Goal: Information Seeking & Learning: Learn about a topic

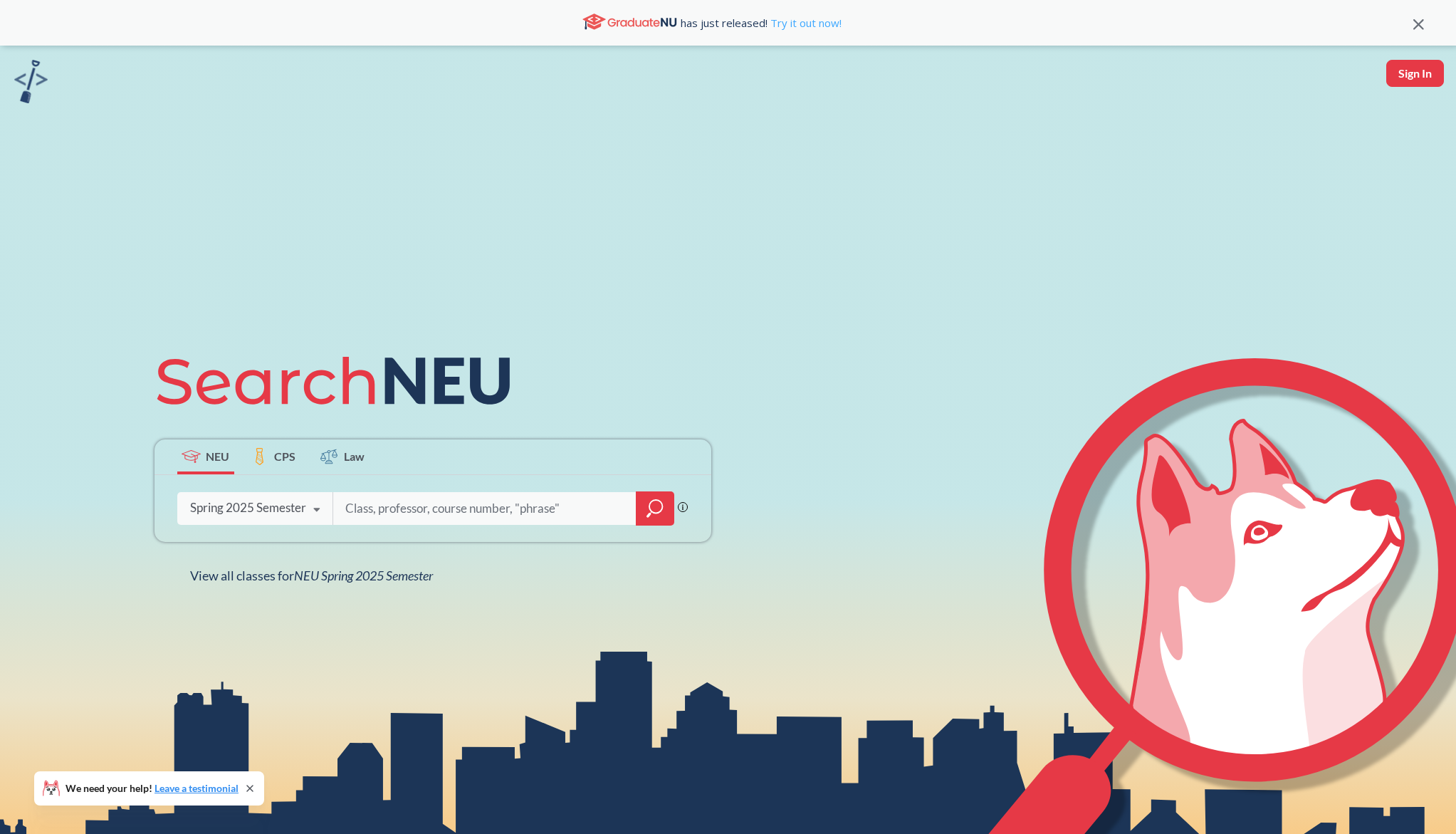
click at [807, 24] on link "Try it out now!" at bounding box center [804, 23] width 74 height 14
click at [296, 493] on div "Spring 2025 Semester Fall 2025 Semester Summer 2 2025 Semester Summer Full 2025…" at bounding box center [255, 507] width 156 height 35
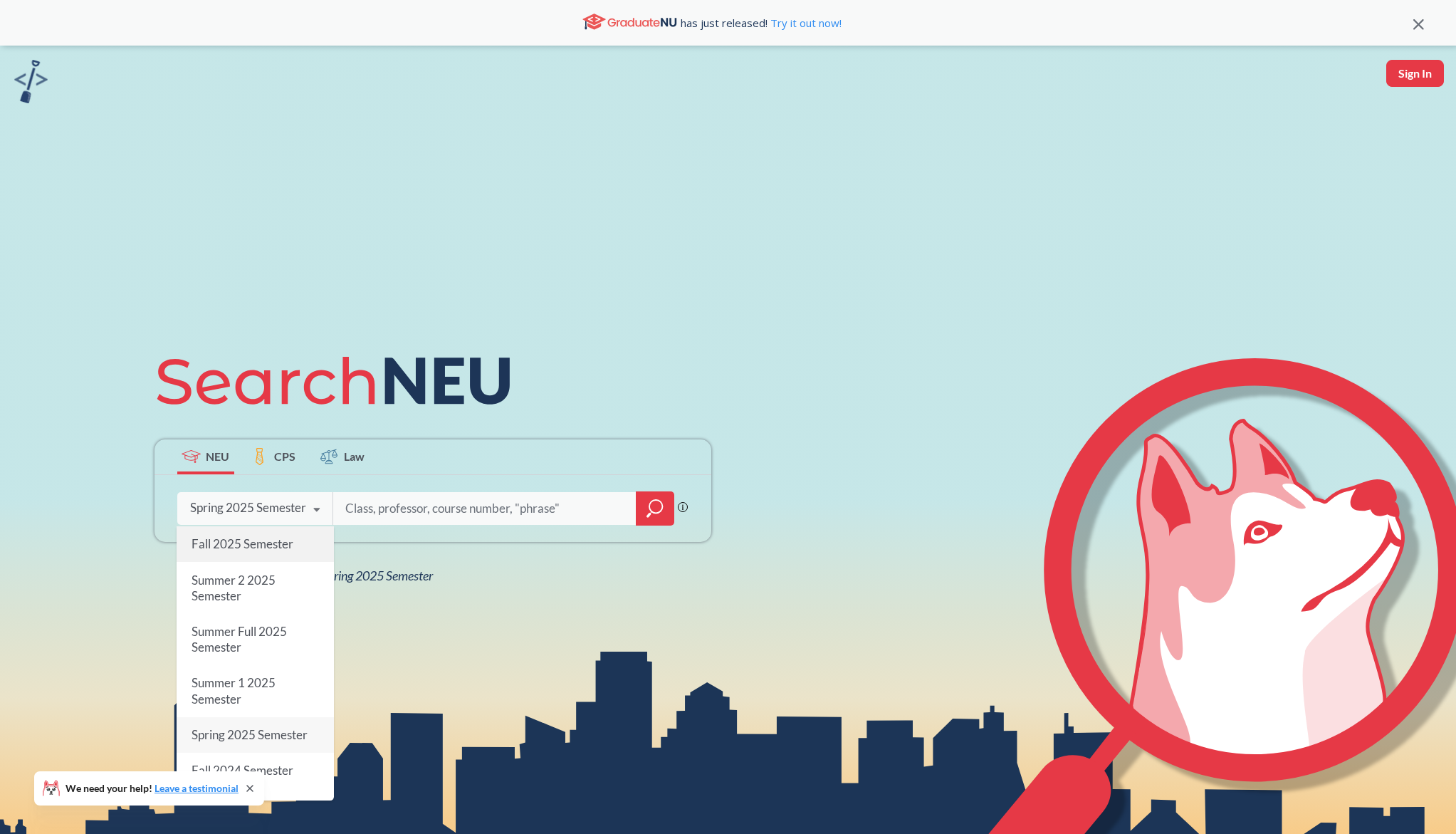
click at [285, 543] on span "Fall 2025 Semester" at bounding box center [241, 544] width 102 height 15
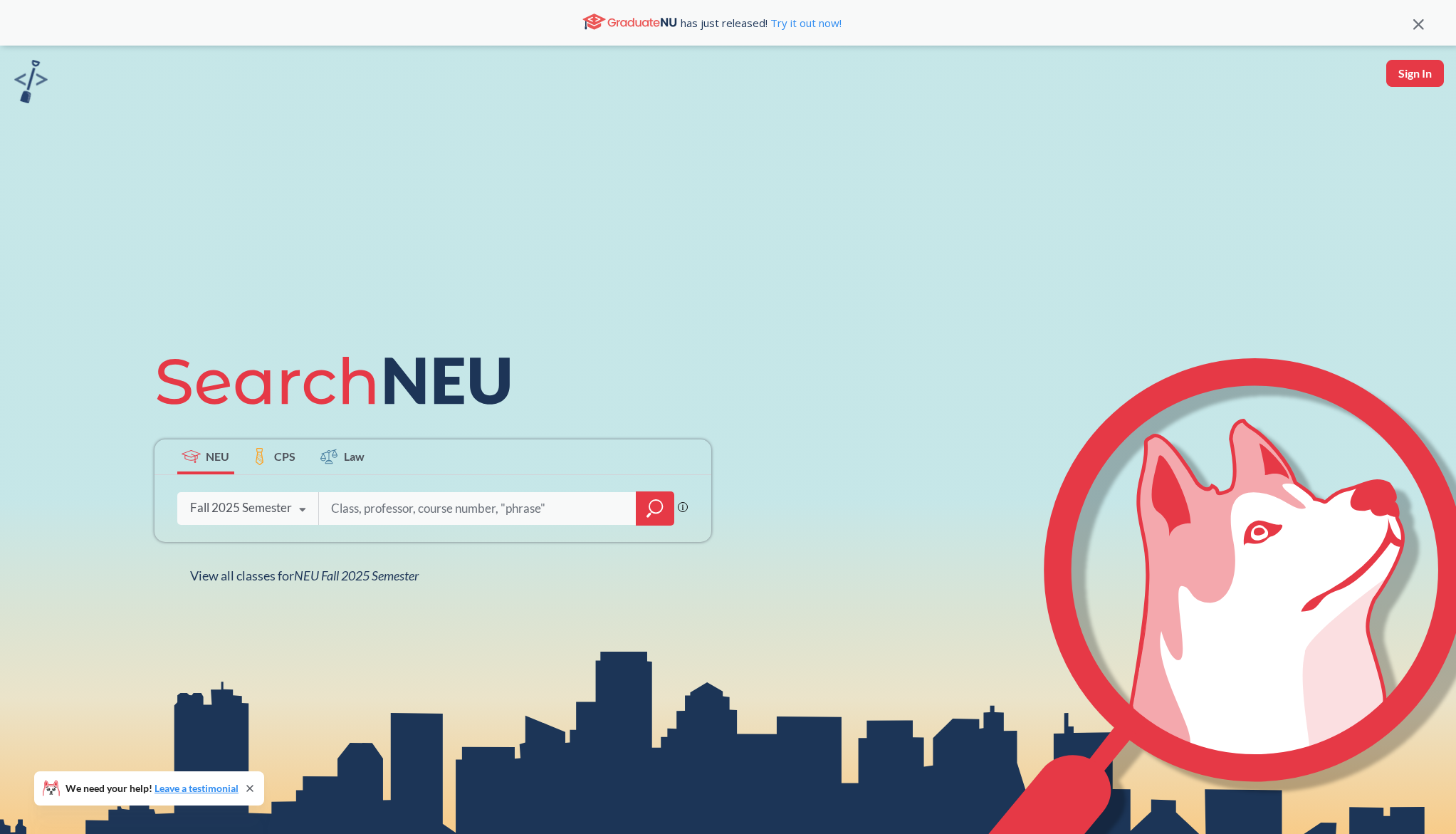
click at [651, 510] on icon "magnifying glass" at bounding box center [655, 506] width 13 height 13
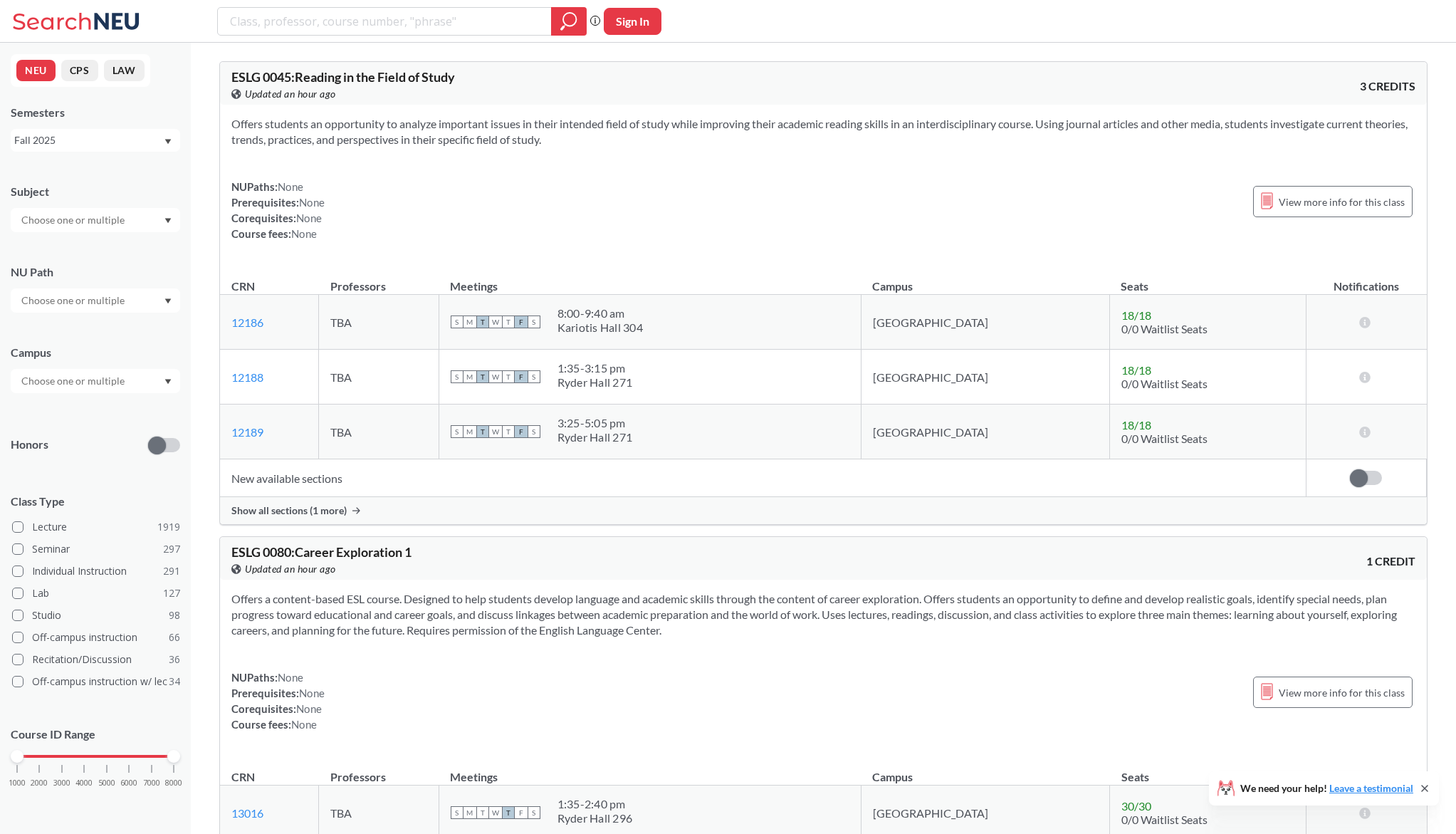
click at [158, 218] on div at bounding box center [95, 220] width 169 height 24
click at [150, 170] on div "Subject CS ( 115 ) Computer Science NRSG ( 76 ) Nursing EECE ( 72 ) Electrical …" at bounding box center [95, 200] width 169 height 63
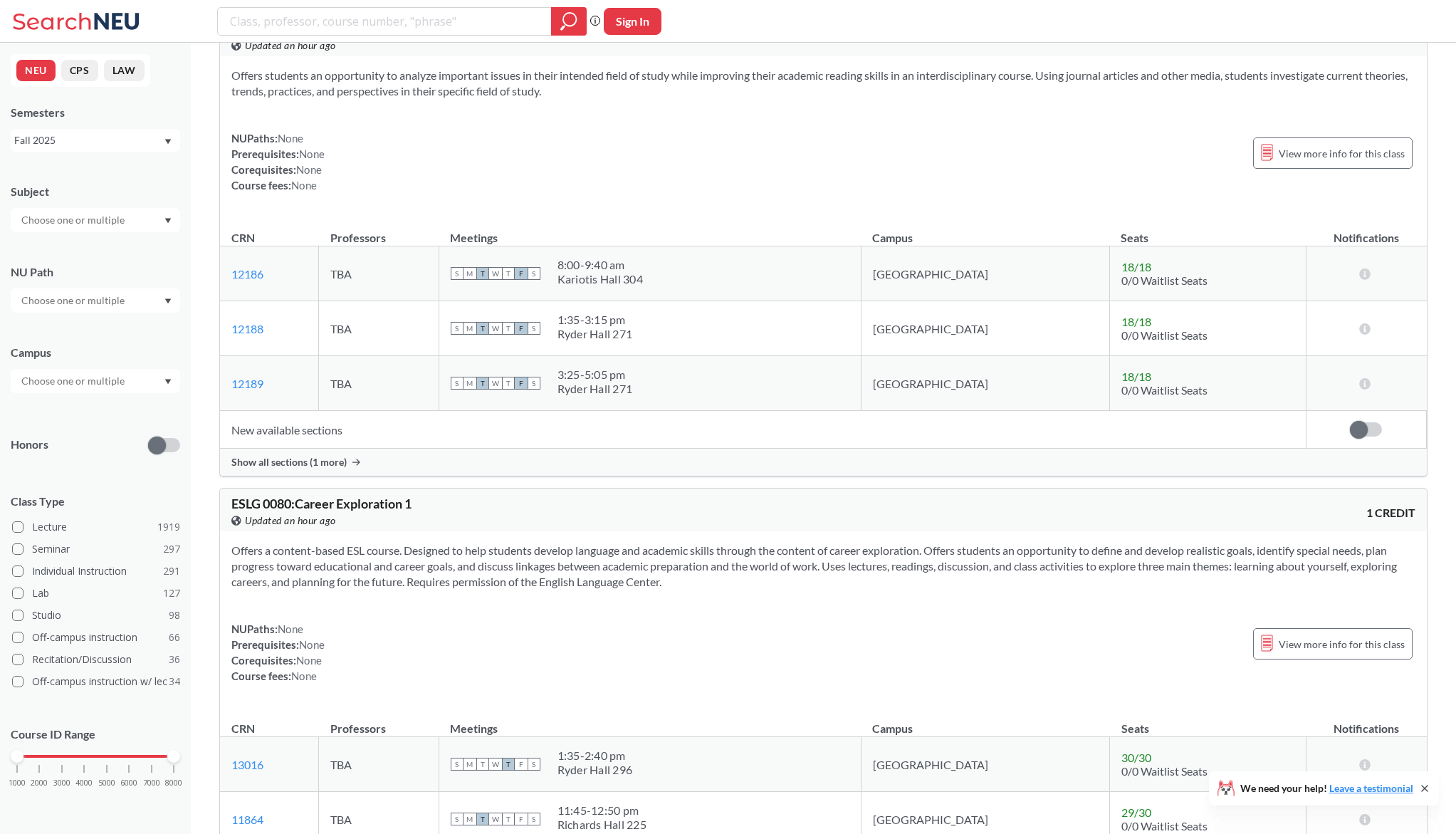
scroll to position [86, 0]
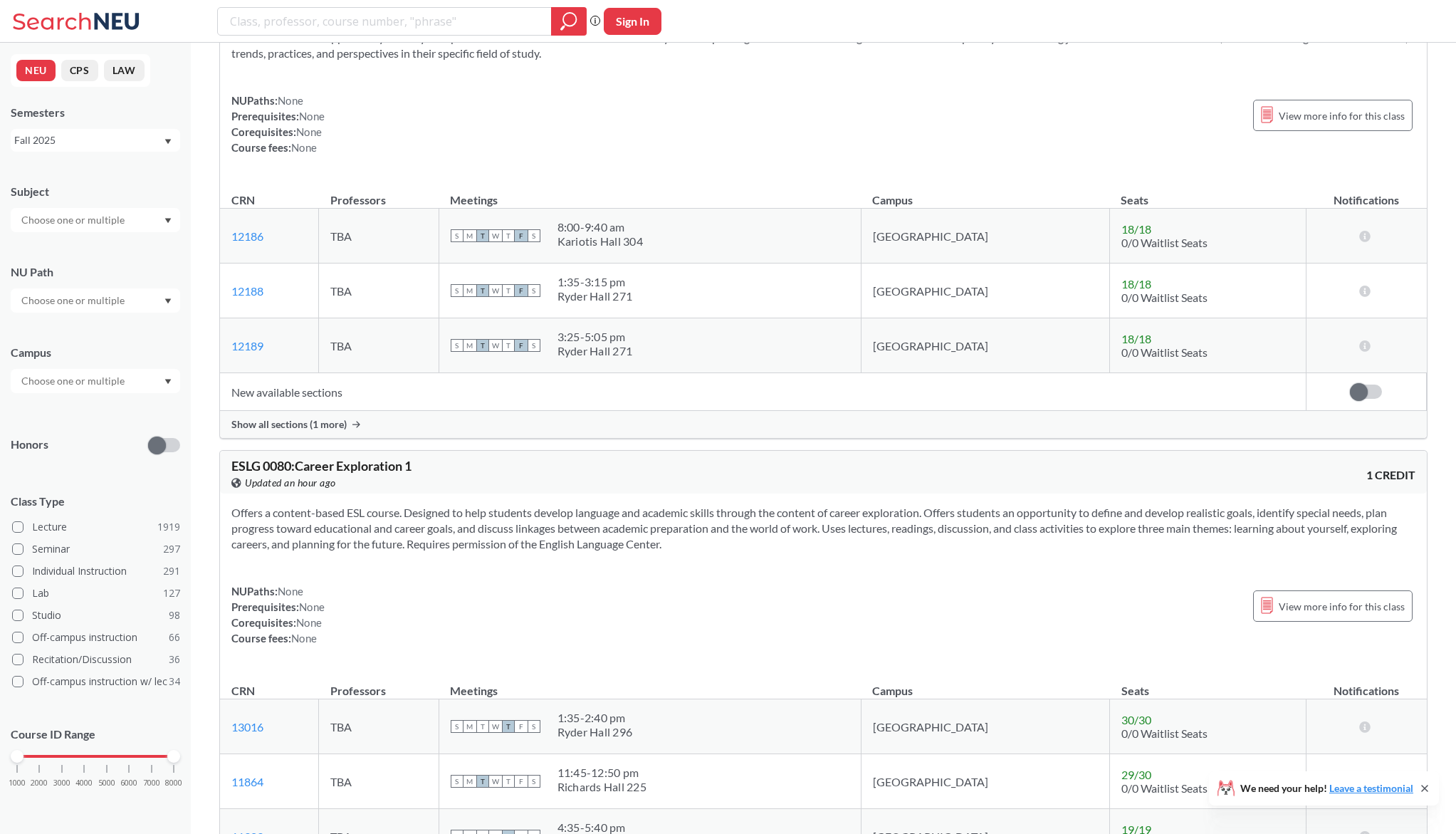
click at [141, 380] on div at bounding box center [95, 381] width 169 height 24
click at [111, 411] on div "[GEOGRAPHIC_DATA] ( 2080 )" at bounding box center [99, 413] width 161 height 16
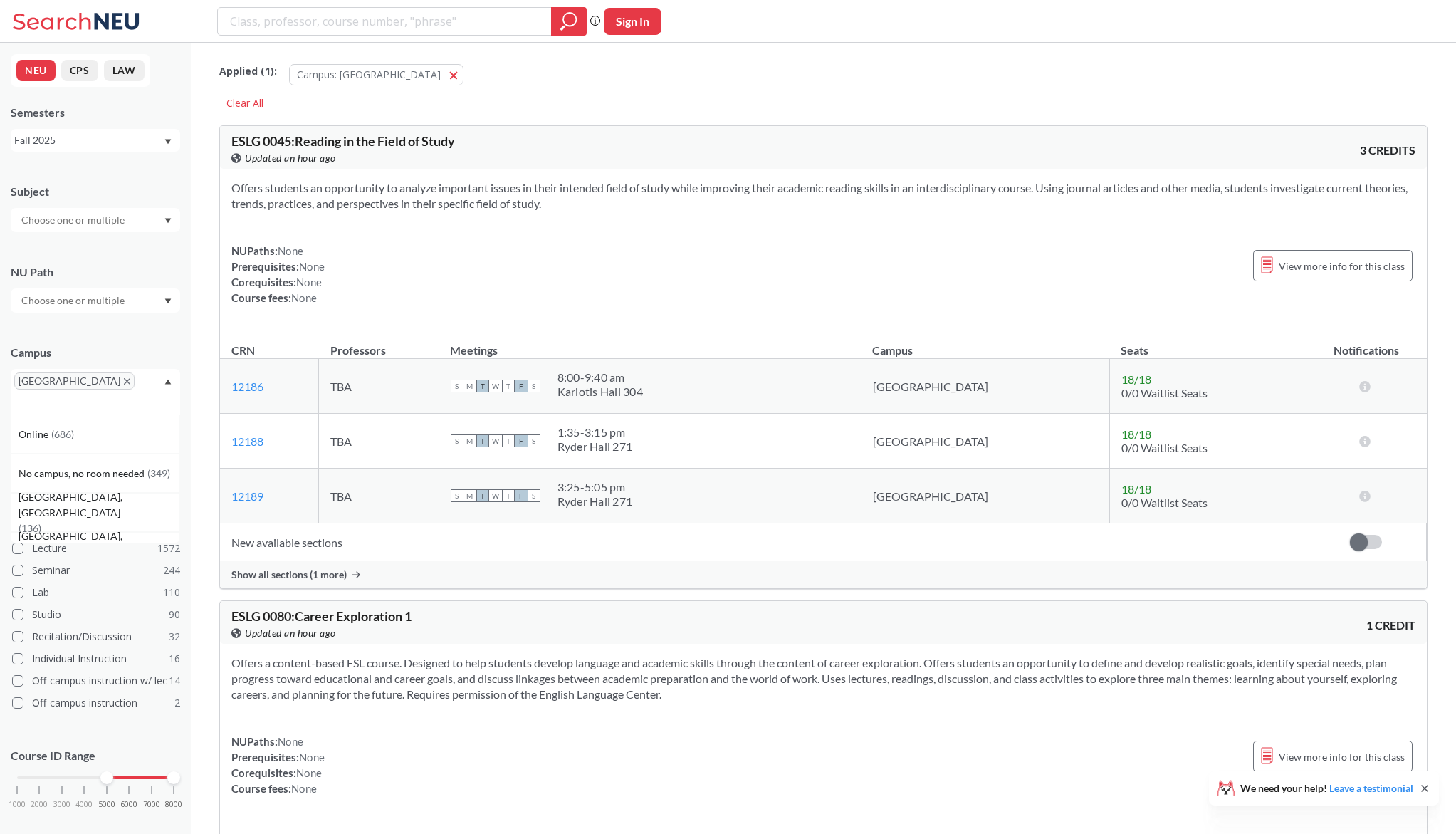
drag, startPoint x: 17, startPoint y: 760, endPoint x: 110, endPoint y: 754, distance: 93.2
click at [110, 754] on div "Course ID Range 1000 2000 3000 4000 5000 6000 7000 8000" at bounding box center [95, 785] width 169 height 103
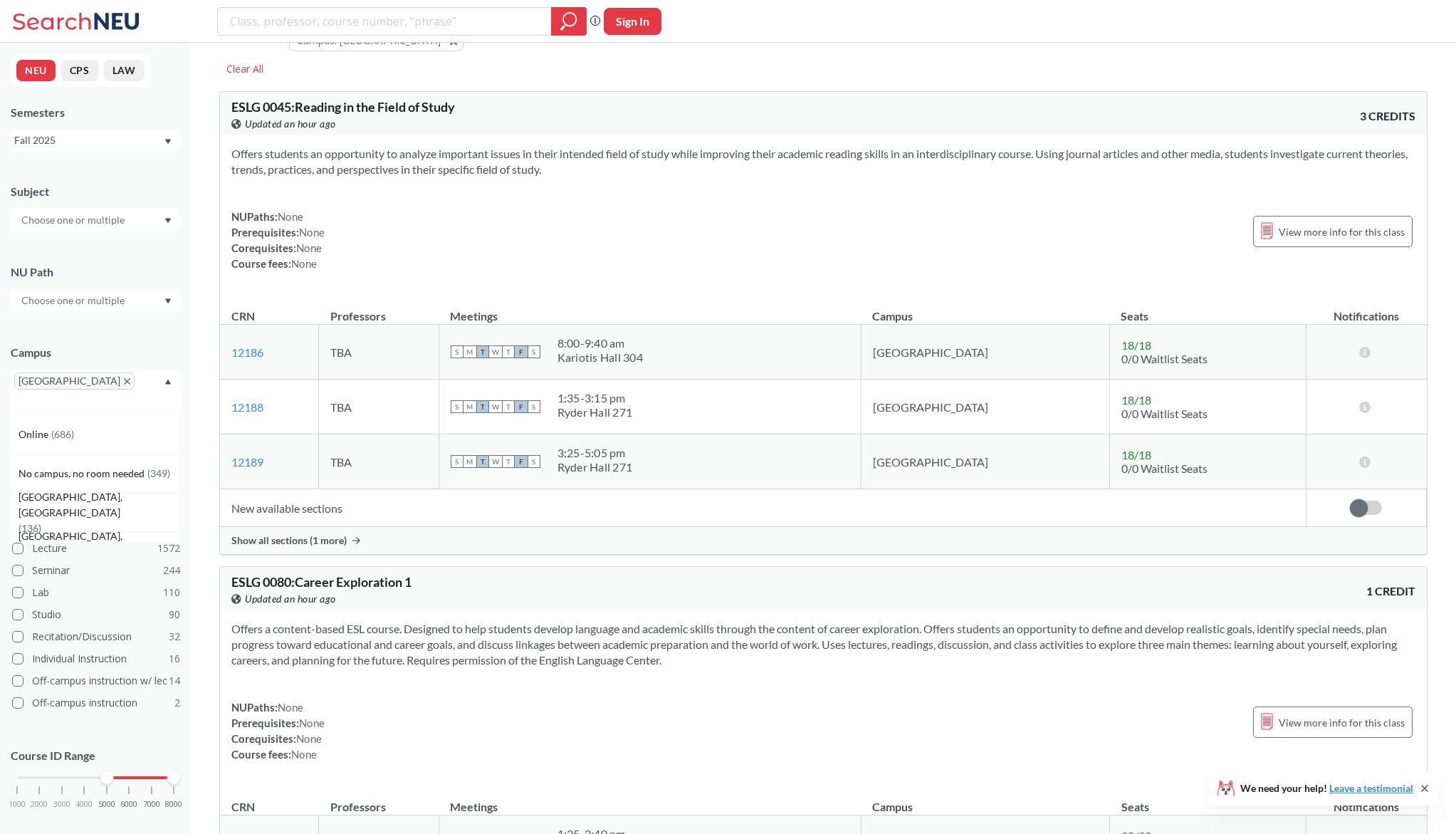
scroll to position [4, 0]
click at [155, 730] on div "Course ID Range 1000 2000 3000 4000 5000 6000 7000 8000" at bounding box center [95, 781] width 169 height 103
click at [72, 497] on div "Class Type Lecture 1572 Seminar 244 Lab 110 Studio 90 Recitation/Discussion 32 …" at bounding box center [95, 604] width 169 height 215
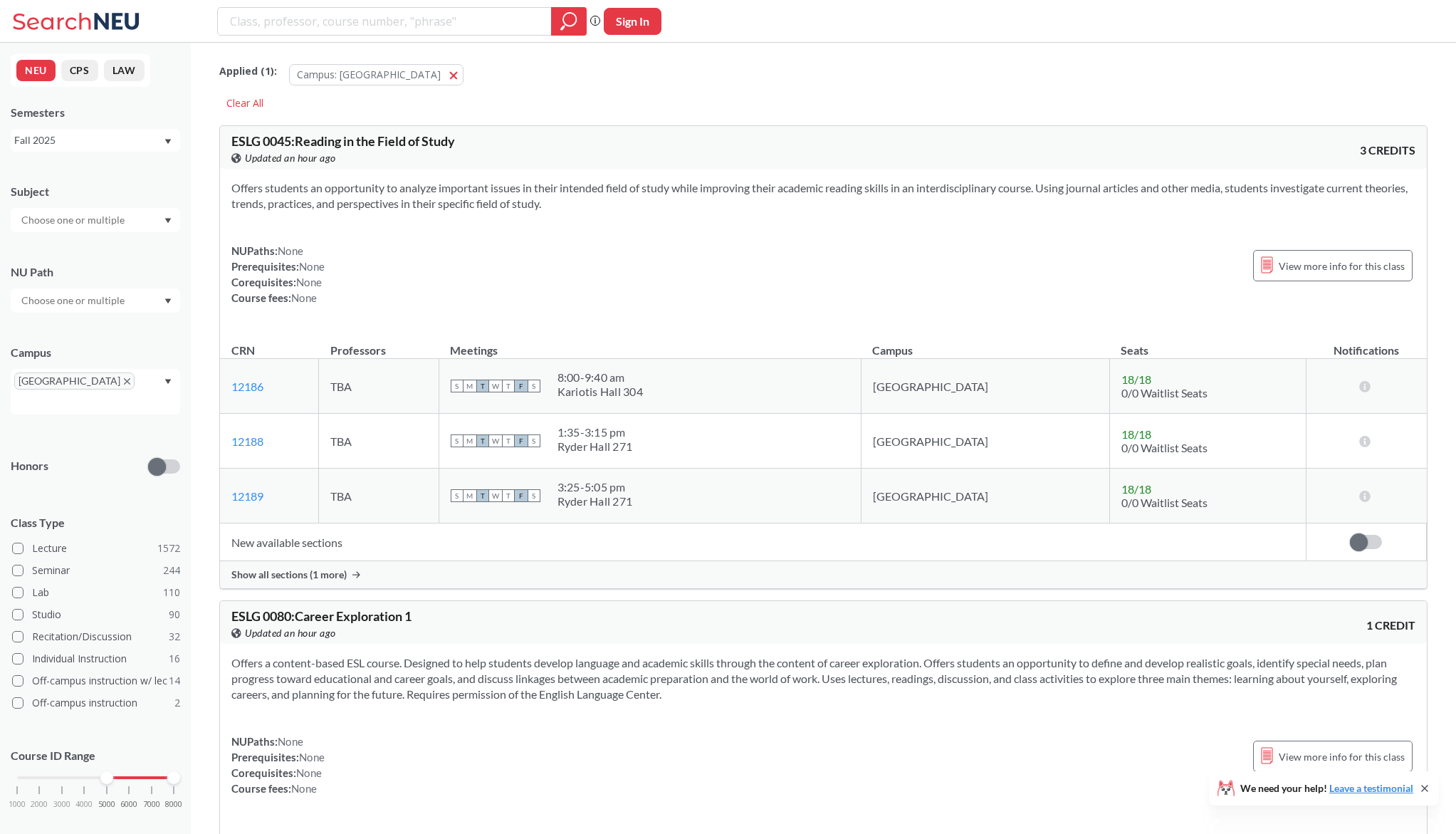
click at [140, 166] on div "NEU CPS LAW Semesters Fall 2025 Subject NU Path Campus [GEOGRAPHIC_DATA] Honors…" at bounding box center [95, 438] width 191 height 791
click at [139, 223] on div at bounding box center [95, 220] width 169 height 24
click at [151, 176] on div "Subject" at bounding box center [95, 200] width 169 height 63
click at [100, 768] on div at bounding box center [106, 774] width 13 height 13
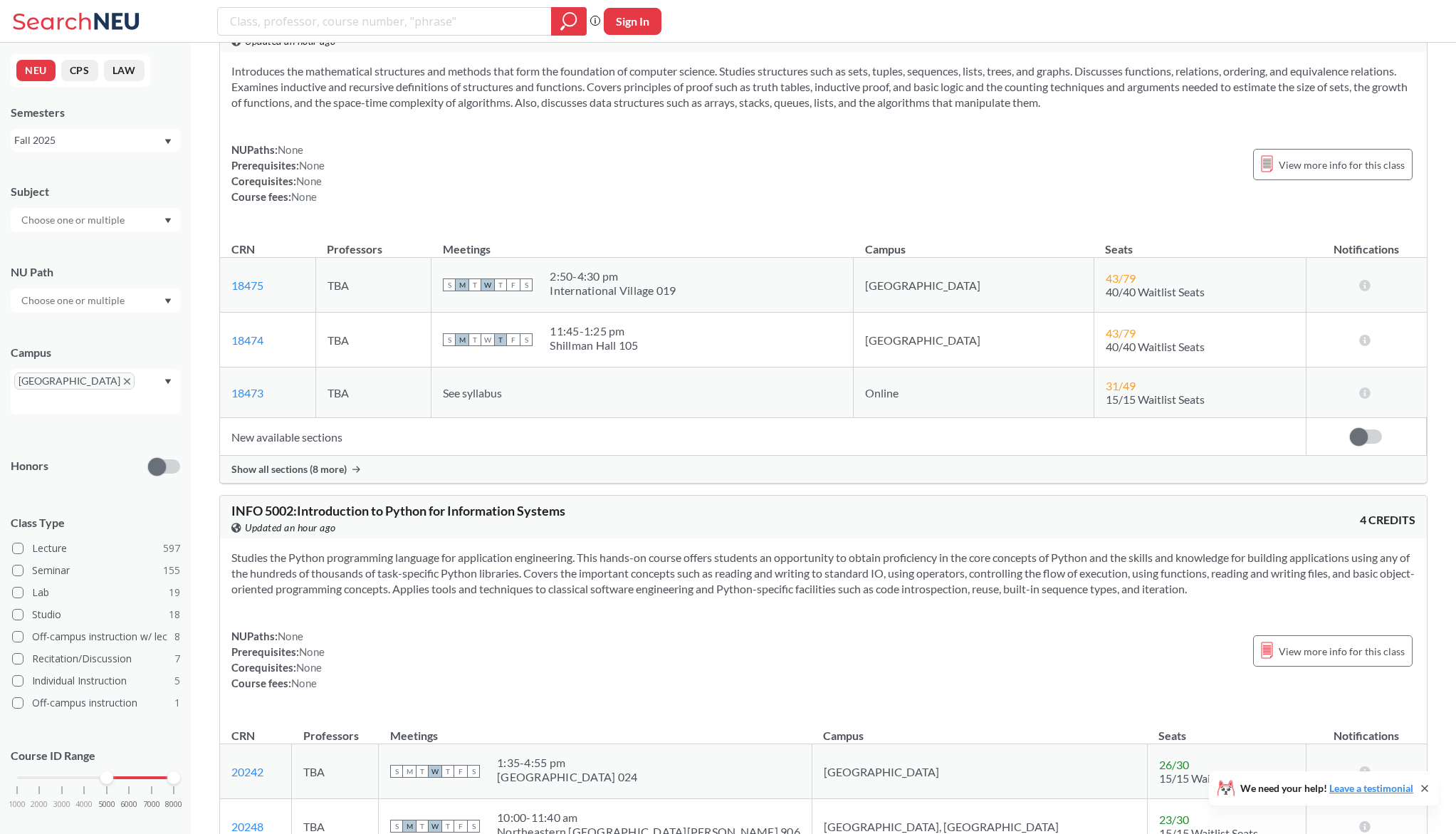
scroll to position [1473, 0]
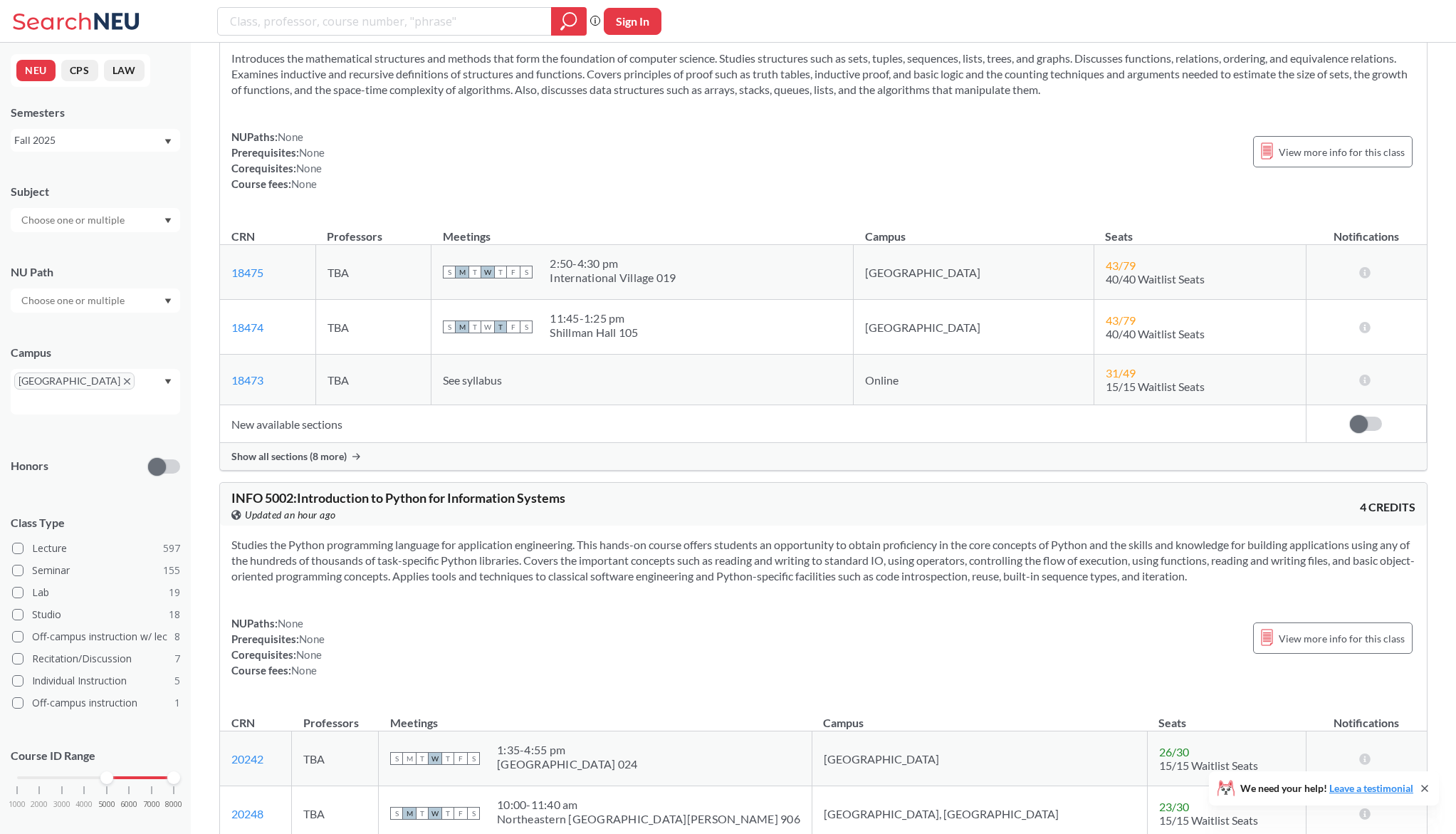
click at [125, 228] on input "text" at bounding box center [74, 220] width 120 height 17
click at [102, 268] on p "Law" at bounding box center [99, 273] width 161 height 14
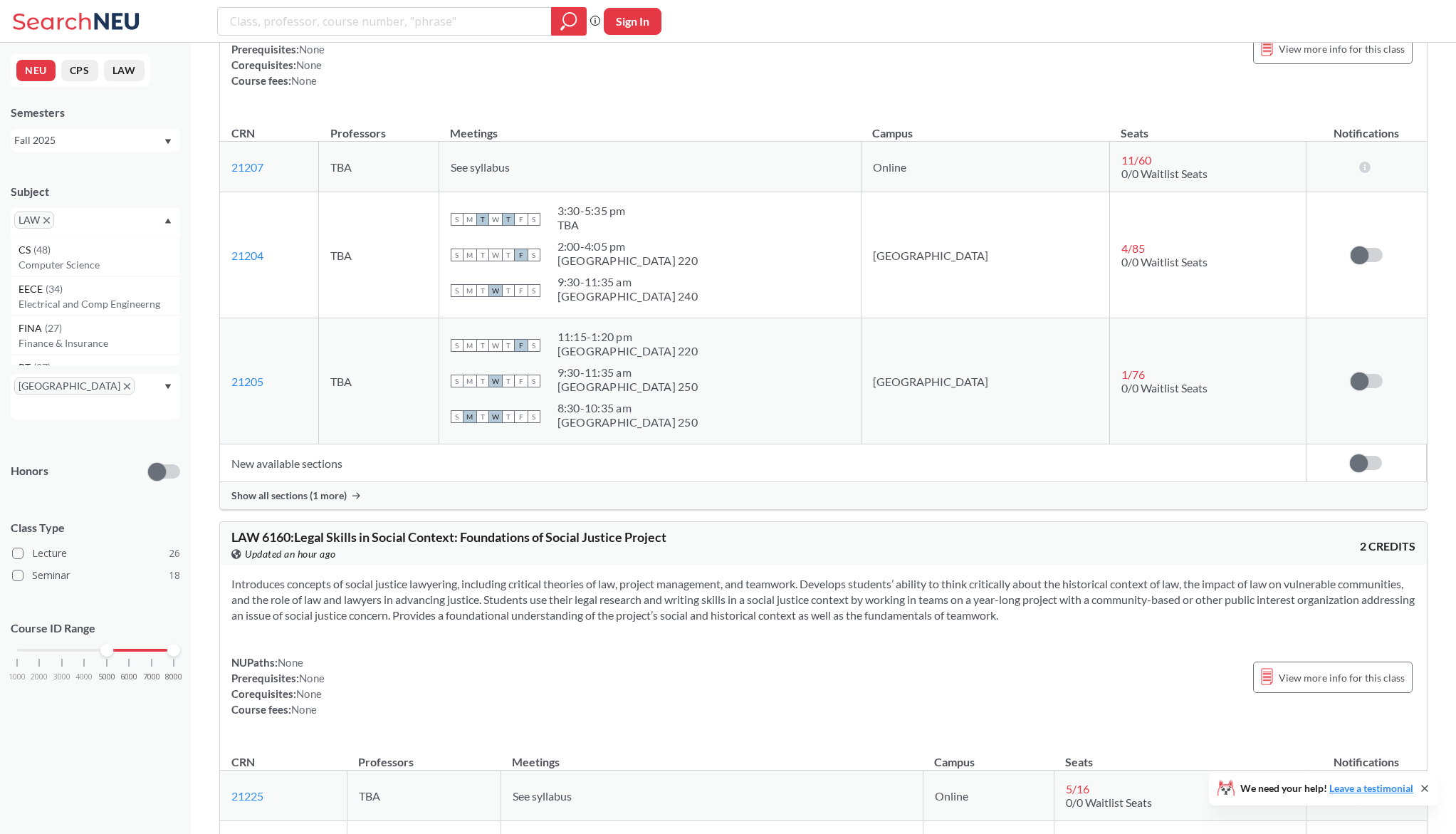
click at [46, 222] on icon "X to remove pill" at bounding box center [47, 220] width 7 height 7
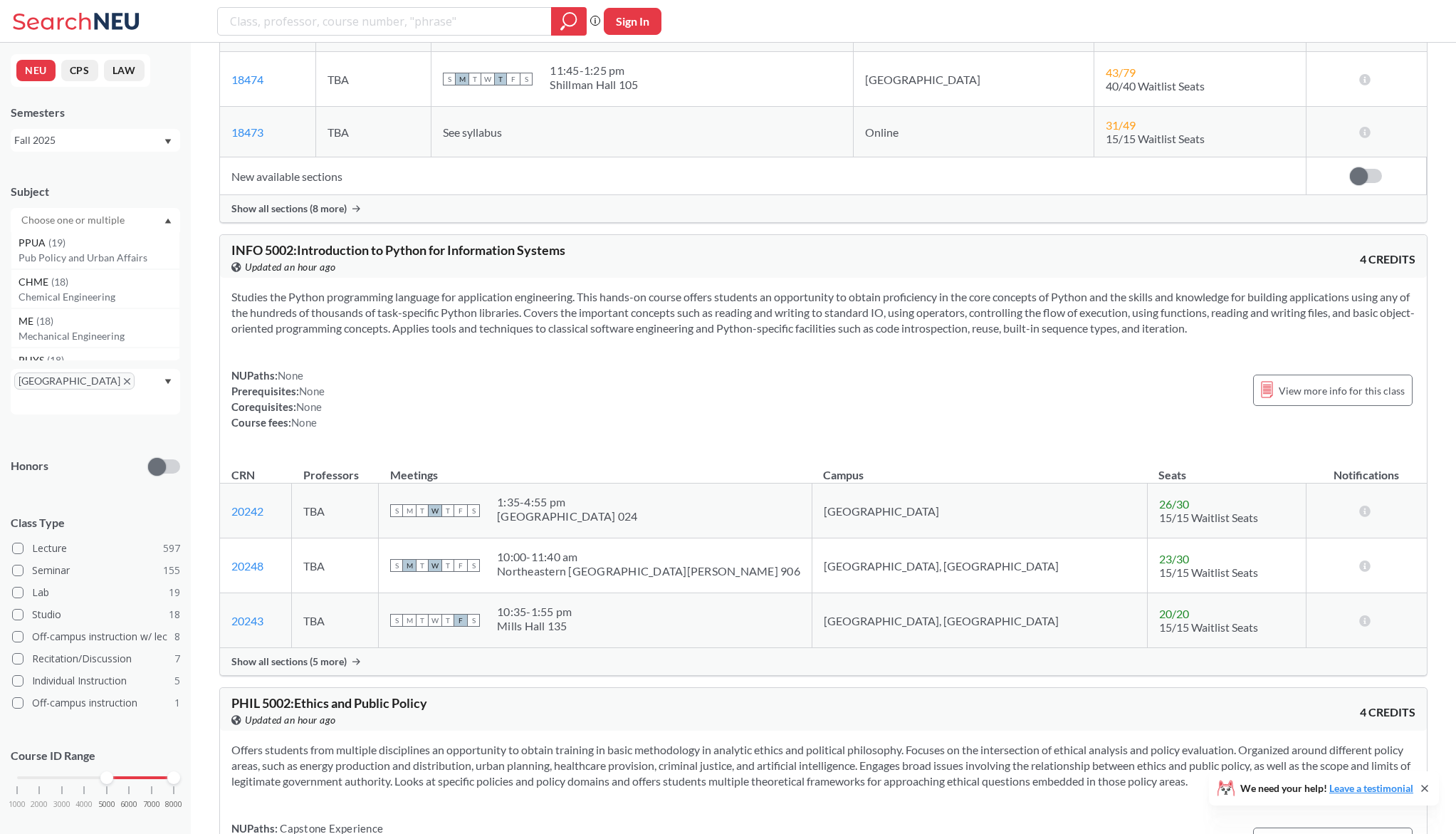
scroll to position [396, 0]
click at [111, 242] on div "PPUA ( 19 )" at bounding box center [99, 240] width 161 height 16
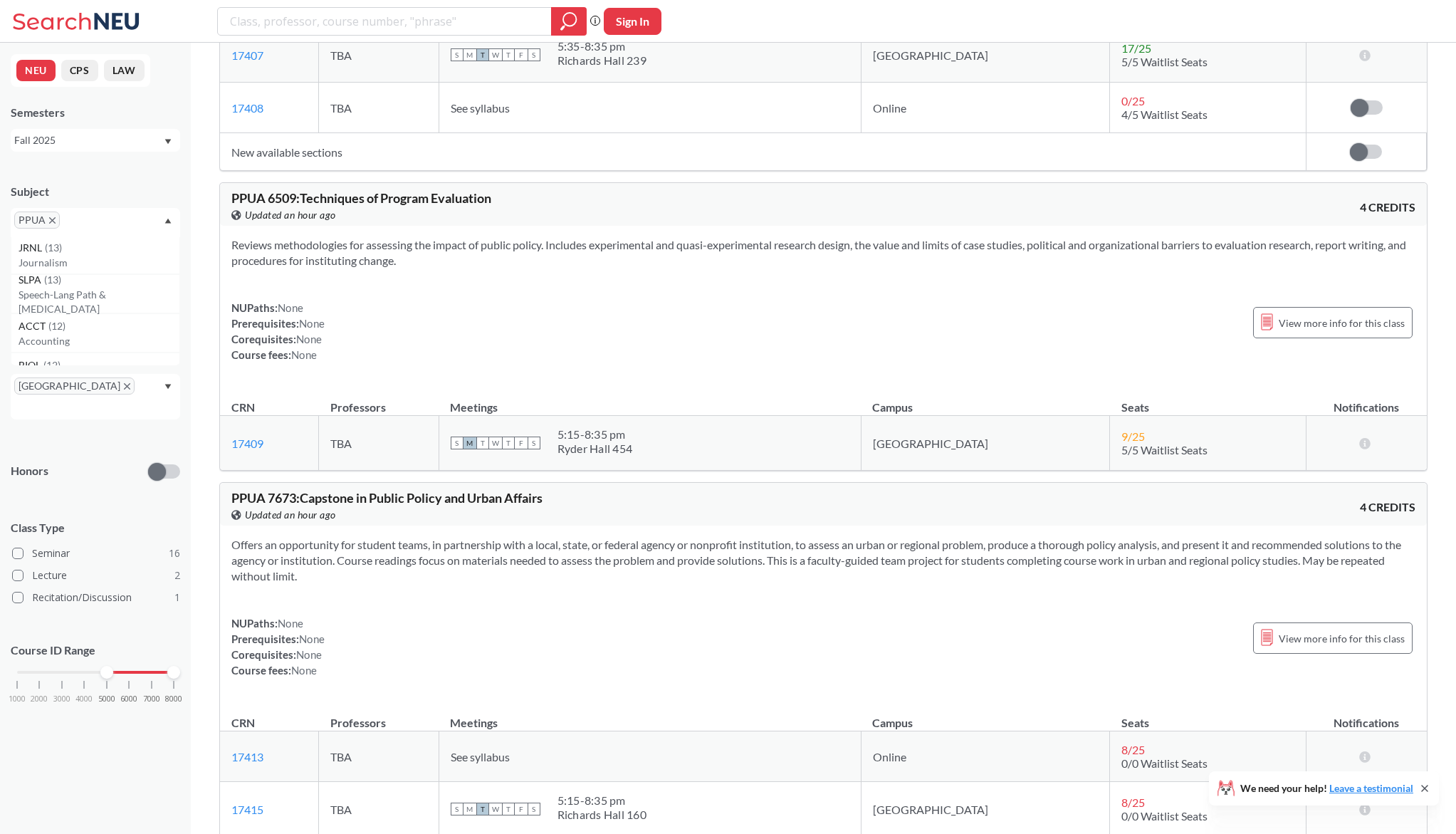
scroll to position [832, 0]
click at [100, 246] on div "JRNL ( 13 )" at bounding box center [99, 240] width 161 height 16
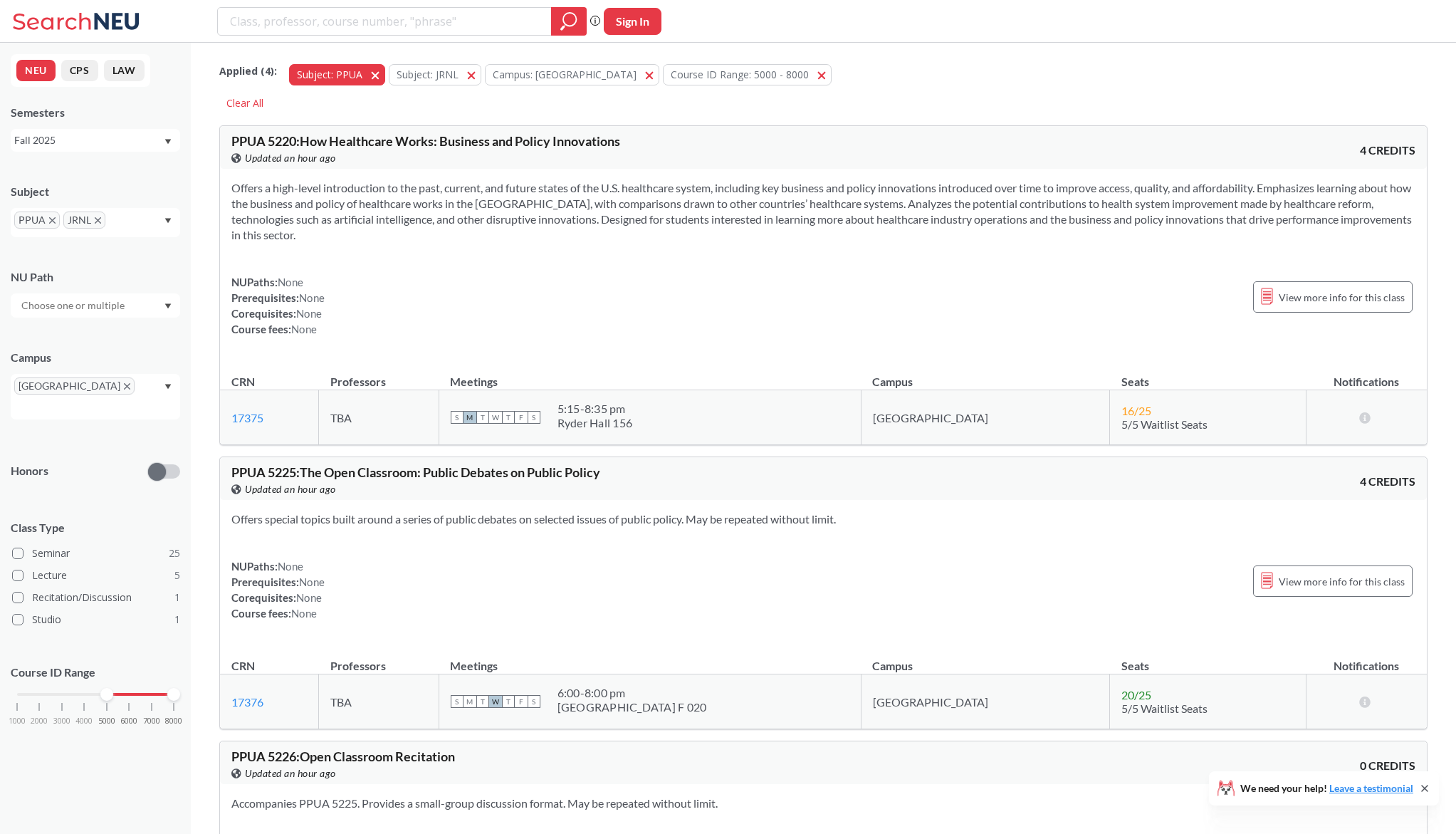
click at [380, 74] on span "button" at bounding box center [380, 75] width 0 height 14
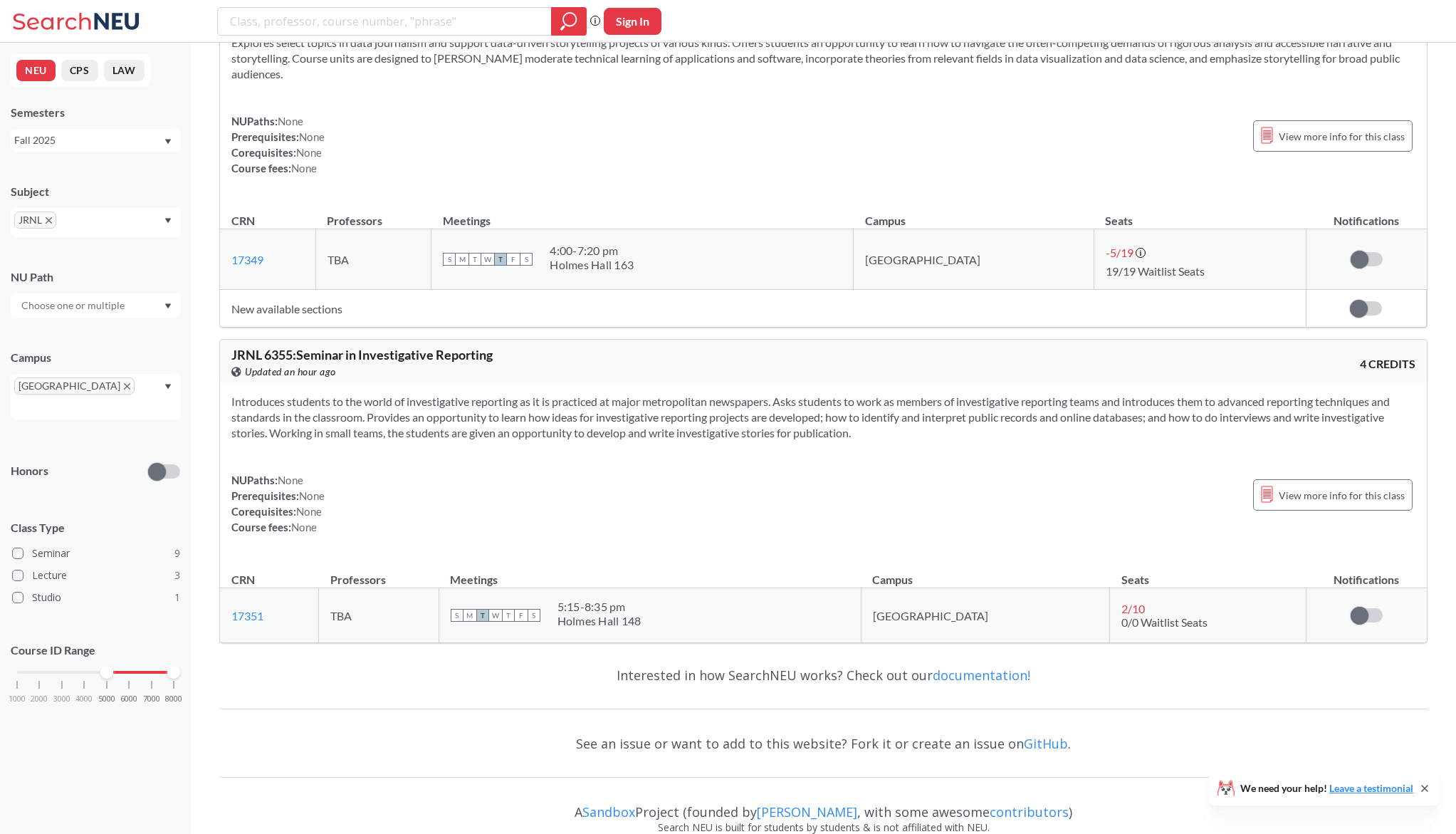
scroll to position [3770, 0]
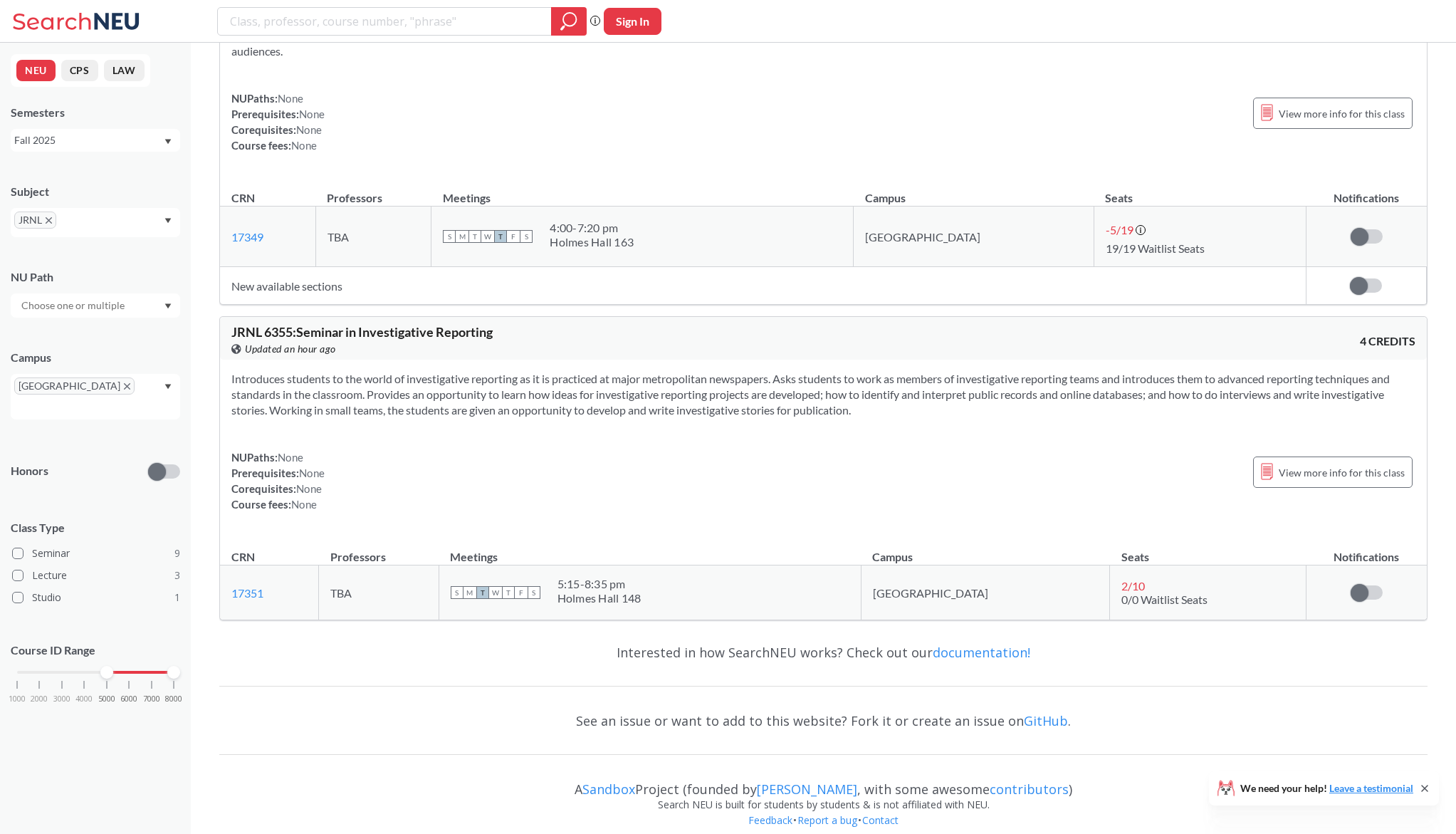
click at [450, 371] on section "Introduces students to the world of investigative reporting as it is practiced …" at bounding box center [823, 394] width 1184 height 47
